Goal: Transaction & Acquisition: Purchase product/service

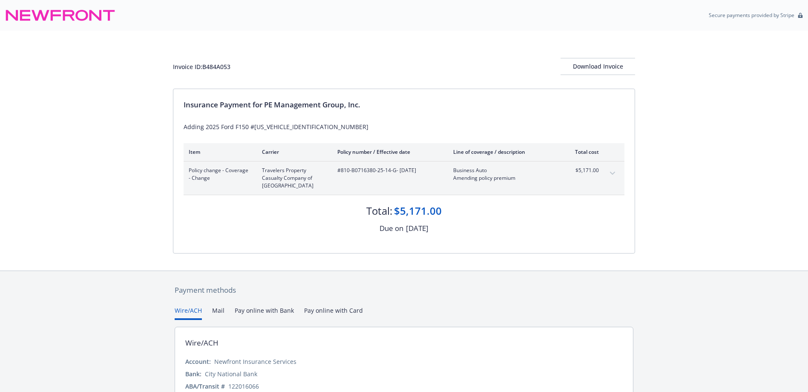
click at [251, 309] on button "Pay online with Bank" at bounding box center [264, 313] width 59 height 14
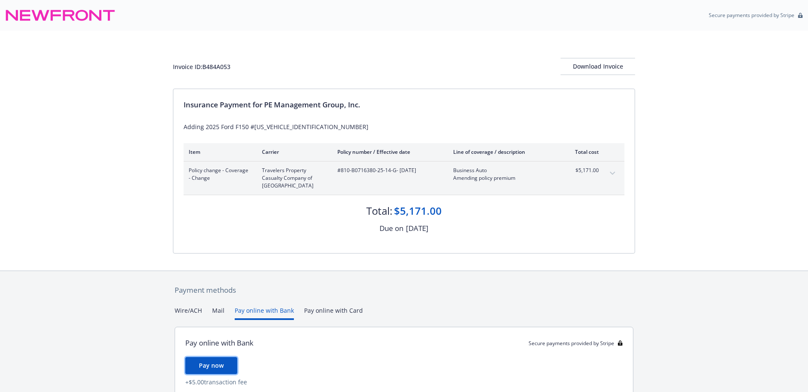
click at [209, 360] on button "Pay now" at bounding box center [211, 365] width 52 height 17
